Goal: Check status: Check status

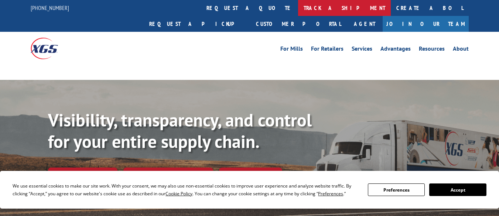
click at [298, 10] on link "track a shipment" at bounding box center [344, 8] width 93 height 16
click at [298, 6] on link "track a shipment" at bounding box center [344, 8] width 93 height 16
click at [298, 10] on link "track a shipment" at bounding box center [344, 8] width 93 height 16
click at [298, 5] on link "track a shipment" at bounding box center [344, 8] width 93 height 16
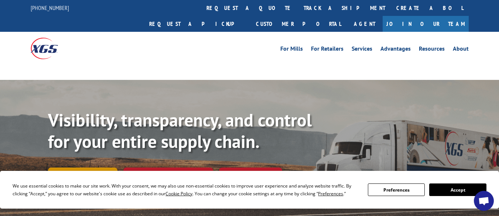
click at [78, 167] on link "Track shipment" at bounding box center [82, 175] width 69 height 16
click at [79, 167] on link "Track shipment" at bounding box center [82, 175] width 69 height 16
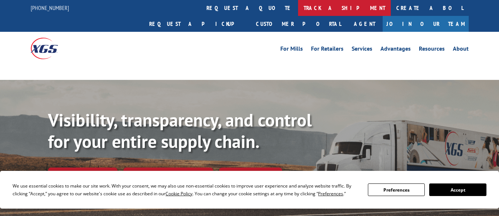
click at [298, 6] on link "track a shipment" at bounding box center [344, 8] width 93 height 16
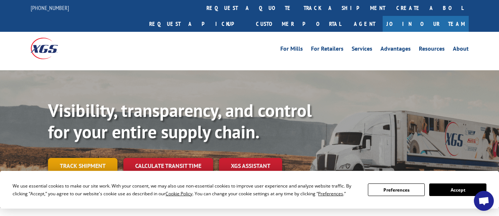
click at [89, 158] on link "Track shipment" at bounding box center [82, 166] width 69 height 16
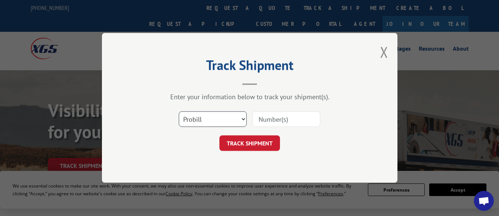
click at [245, 116] on select "Select category... Probill BOL PO" at bounding box center [213, 120] width 68 height 16
select select "bol"
click at [179, 112] on select "Select category... Probill BOL PO" at bounding box center [213, 120] width 68 height 16
drag, startPoint x: 272, startPoint y: 123, endPoint x: 266, endPoint y: 118, distance: 7.4
click at [272, 123] on input at bounding box center [286, 120] width 68 height 16
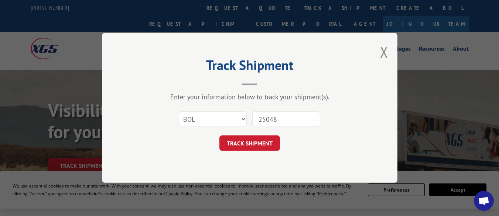
type input "250488"
click button "TRACK SHIPMENT" at bounding box center [249, 144] width 61 height 16
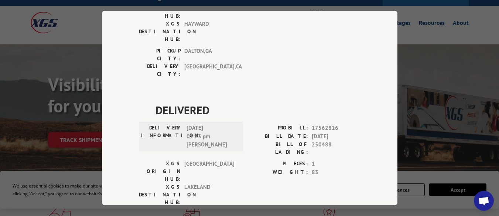
scroll to position [37, 0]
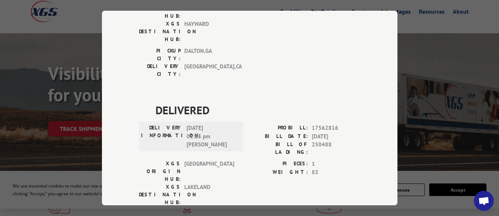
drag, startPoint x: 186, startPoint y: 80, endPoint x: 209, endPoint y: 80, distance: 23.6
click at [209, 124] on span "[DATE] 01:23 pm [PERSON_NAME]" at bounding box center [212, 136] width 50 height 25
click at [182, 124] on div "DELIVERY INFORMATION: [DATE] 01:23 pm [PERSON_NAME]" at bounding box center [191, 136] width 100 height 25
drag, startPoint x: 184, startPoint y: 99, endPoint x: 207, endPoint y: 98, distance: 22.9
click at [207, 124] on span "[DATE] 01:23 pm [PERSON_NAME]" at bounding box center [212, 136] width 50 height 25
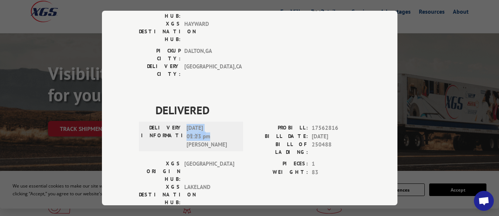
drag, startPoint x: 209, startPoint y: 88, endPoint x: 177, endPoint y: 89, distance: 31.4
click at [177, 124] on div "DELIVERY INFORMATION: [DATE] 01:23 pm [PERSON_NAME]" at bounding box center [191, 136] width 100 height 25
click at [207, 124] on span "[DATE] 01:23 pm [PERSON_NAME]" at bounding box center [212, 136] width 50 height 25
click at [208, 124] on span "[DATE] 01:23 pm [PERSON_NAME]" at bounding box center [212, 136] width 50 height 25
click at [464, 166] on div "Track Shipment DELIVERED DELIVERY INFORMATION: PROBILL: 9655437 BILL DATE: [DAT…" at bounding box center [249, 108] width 499 height 216
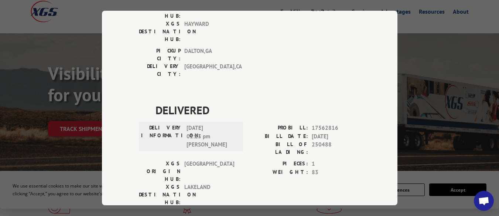
click at [278, 157] on div "DELIVERED DELIVERY INFORMATION: PROBILL: 9655437 BILL DATE: [DATE] BILL OF LADI…" at bounding box center [250, 102] width 222 height 326
drag, startPoint x: 334, startPoint y: 80, endPoint x: 277, endPoint y: 79, distance: 56.5
click at [277, 124] on div "PROBILL: 17562816" at bounding box center [305, 128] width 111 height 8
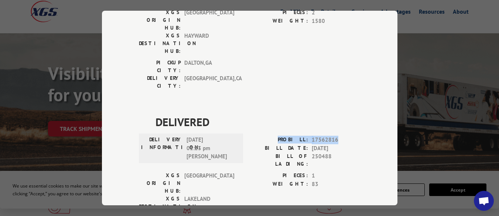
scroll to position [132, 0]
